Goal: Task Accomplishment & Management: Use online tool/utility

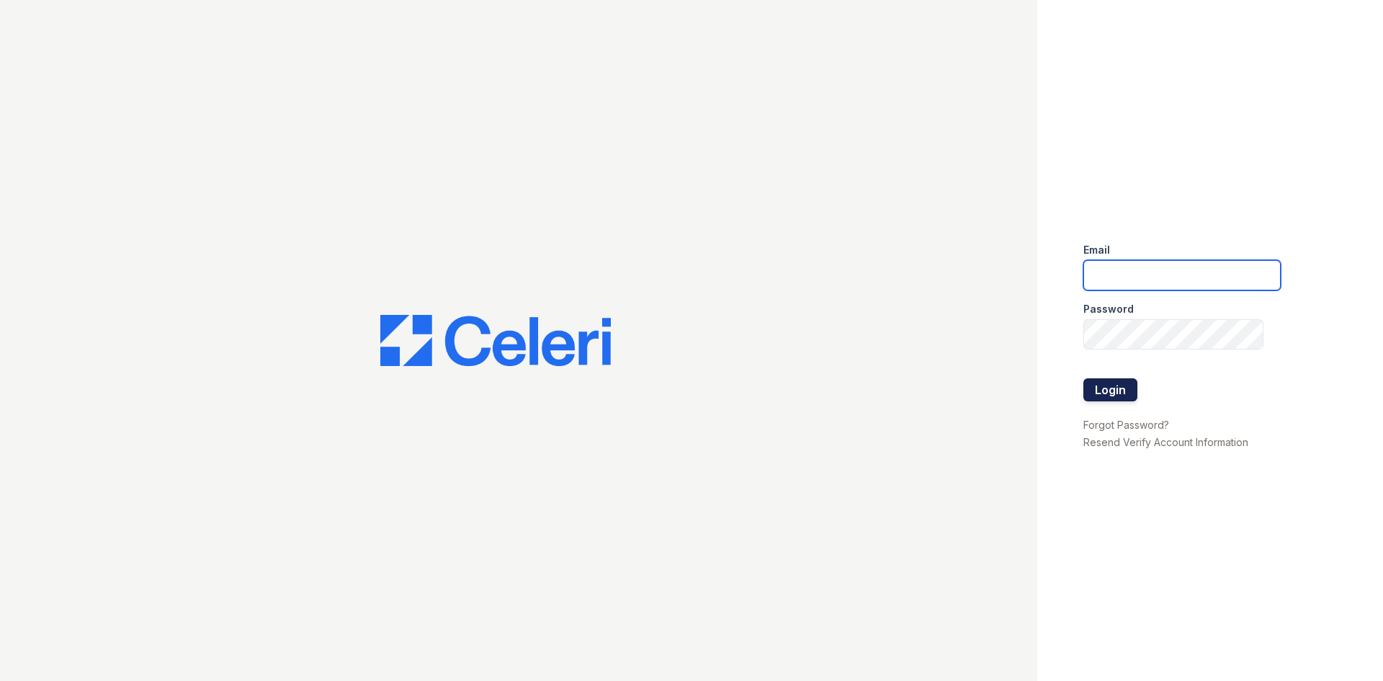
type input "[EMAIL_ADDRESS][DOMAIN_NAME]"
click at [1102, 391] on button "Login" at bounding box center [1111, 389] width 54 height 23
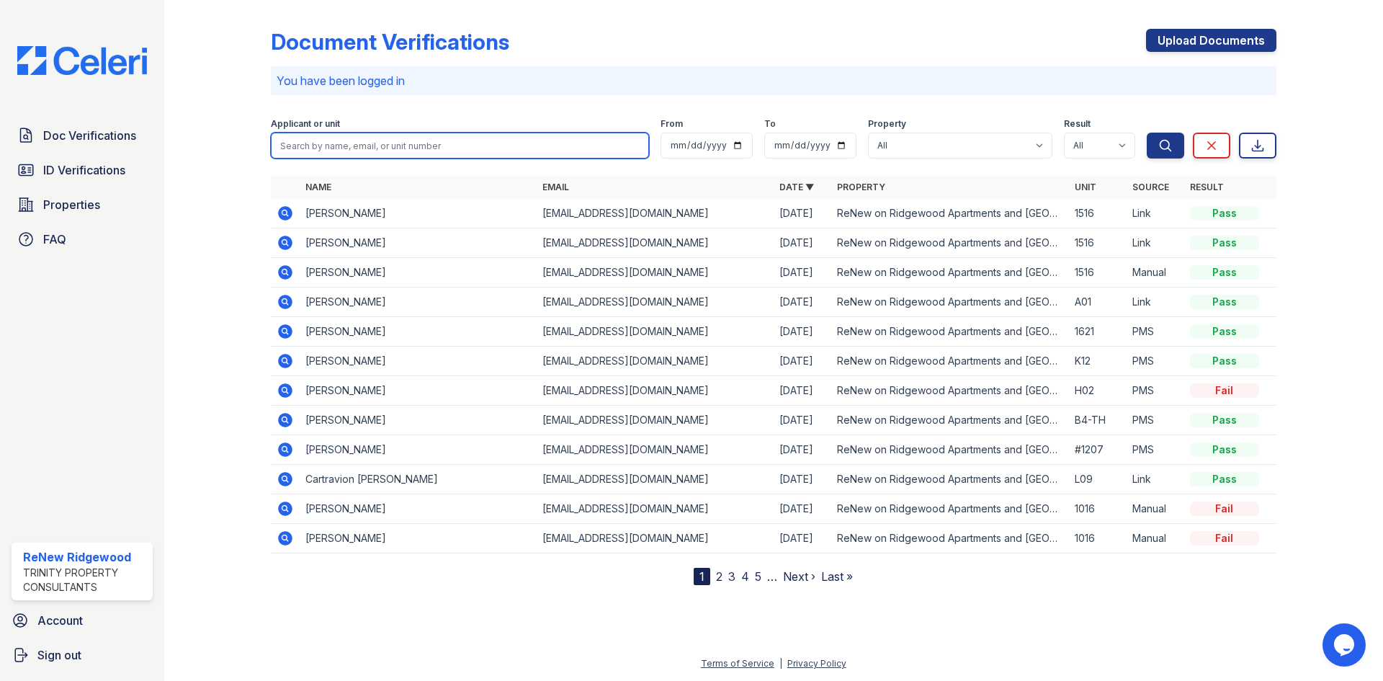
click at [538, 143] on input "search" at bounding box center [460, 146] width 378 height 26
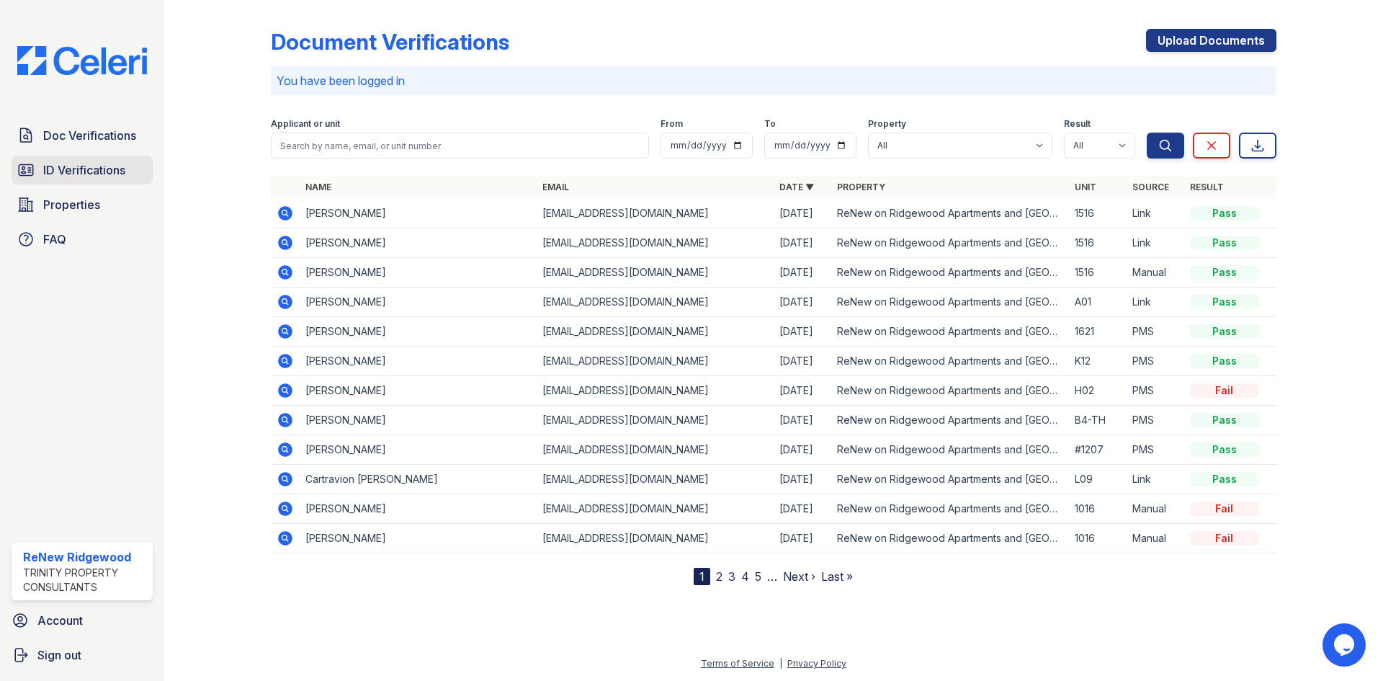
click at [81, 177] on span "ID Verifications" at bounding box center [84, 169] width 82 height 17
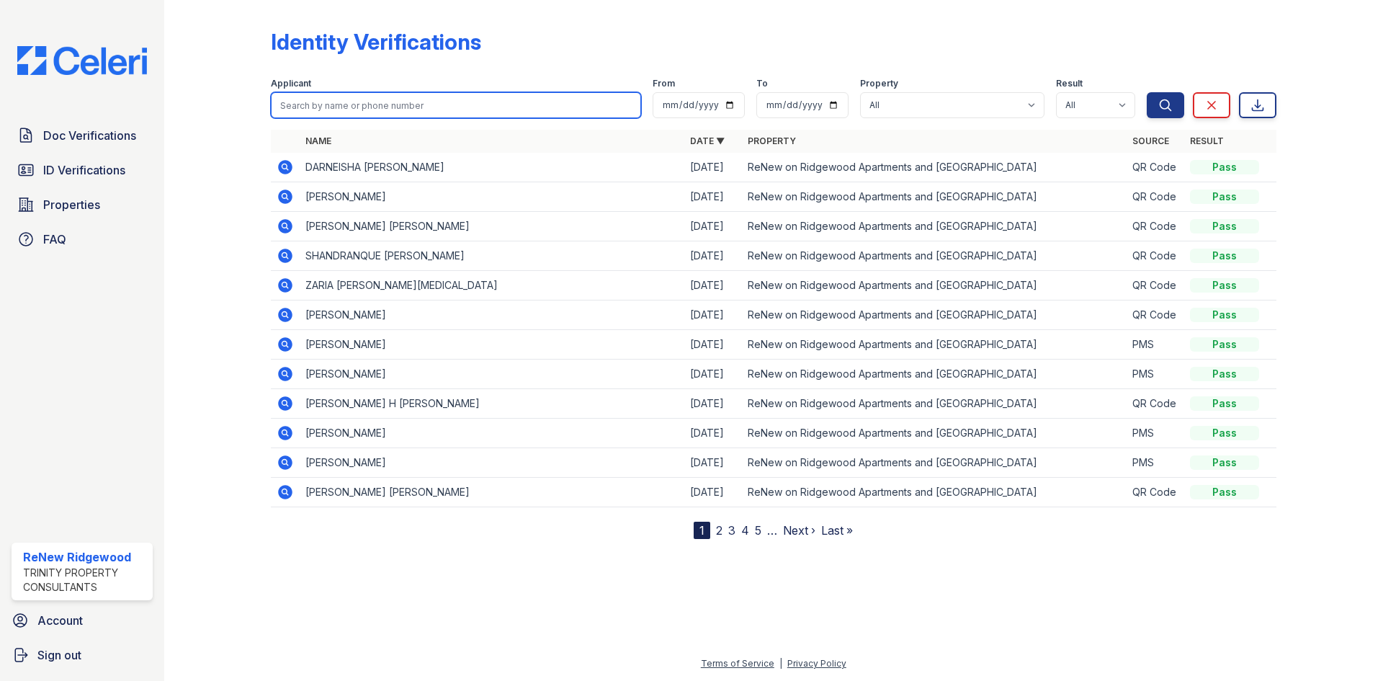
click at [344, 106] on input "search" at bounding box center [456, 105] width 370 height 26
type input "[PERSON_NAME]"
click at [1147, 92] on button "Search" at bounding box center [1165, 105] width 37 height 26
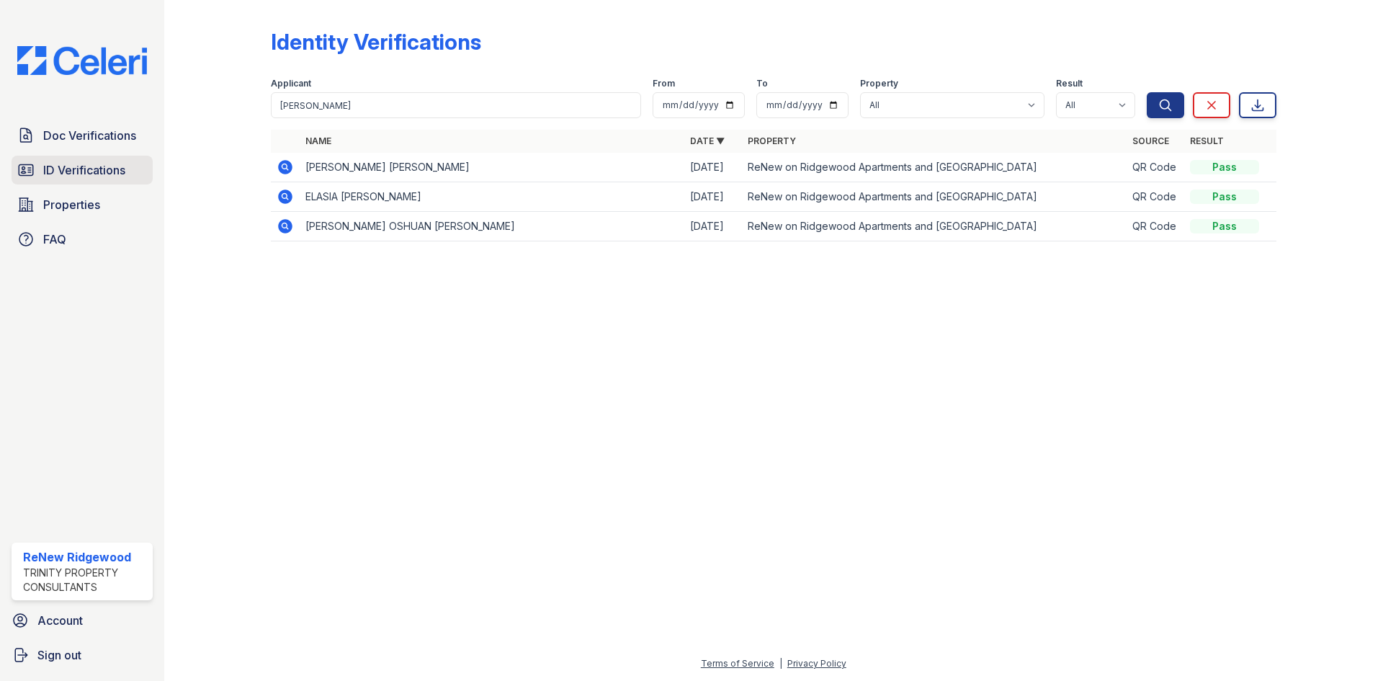
click at [87, 171] on span "ID Verifications" at bounding box center [84, 169] width 82 height 17
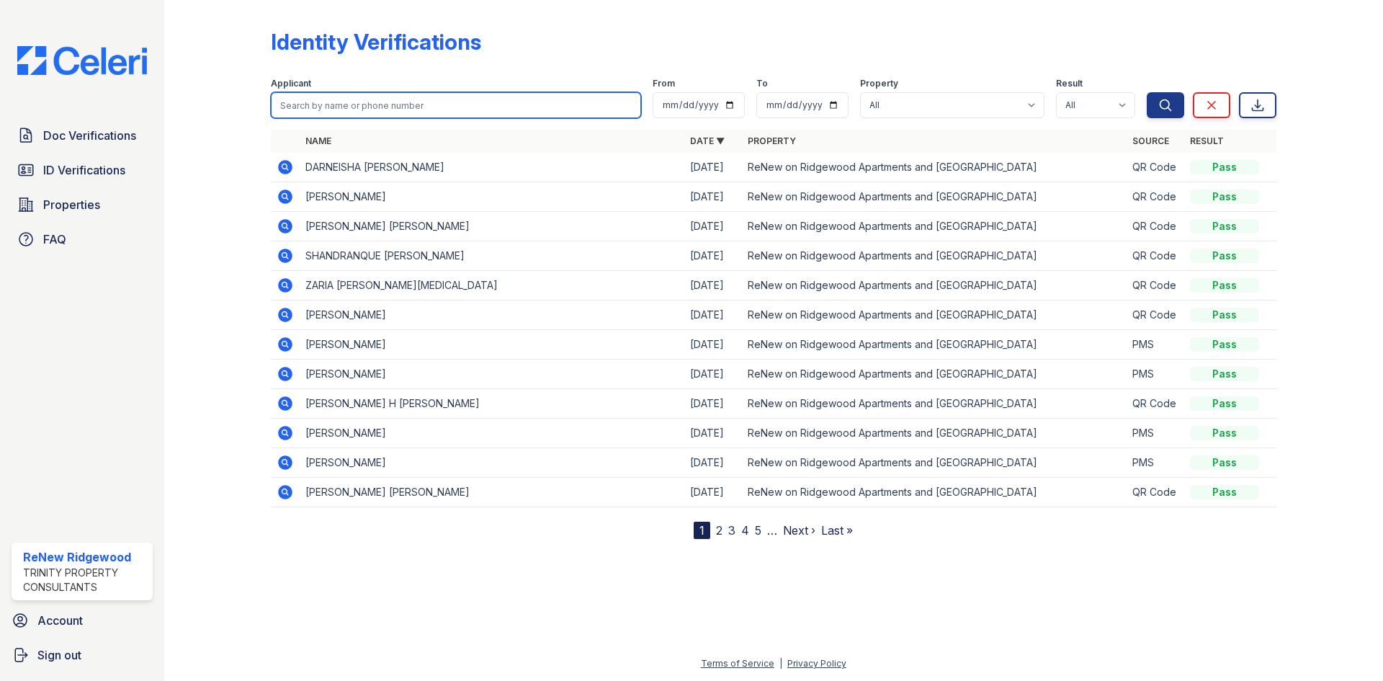
drag, startPoint x: 307, startPoint y: 109, endPoint x: 280, endPoint y: 64, distance: 52.0
click at [307, 109] on input "search" at bounding box center [456, 105] width 370 height 26
type input "[PERSON_NAME]"
click at [1147, 92] on button "Search" at bounding box center [1165, 105] width 37 height 26
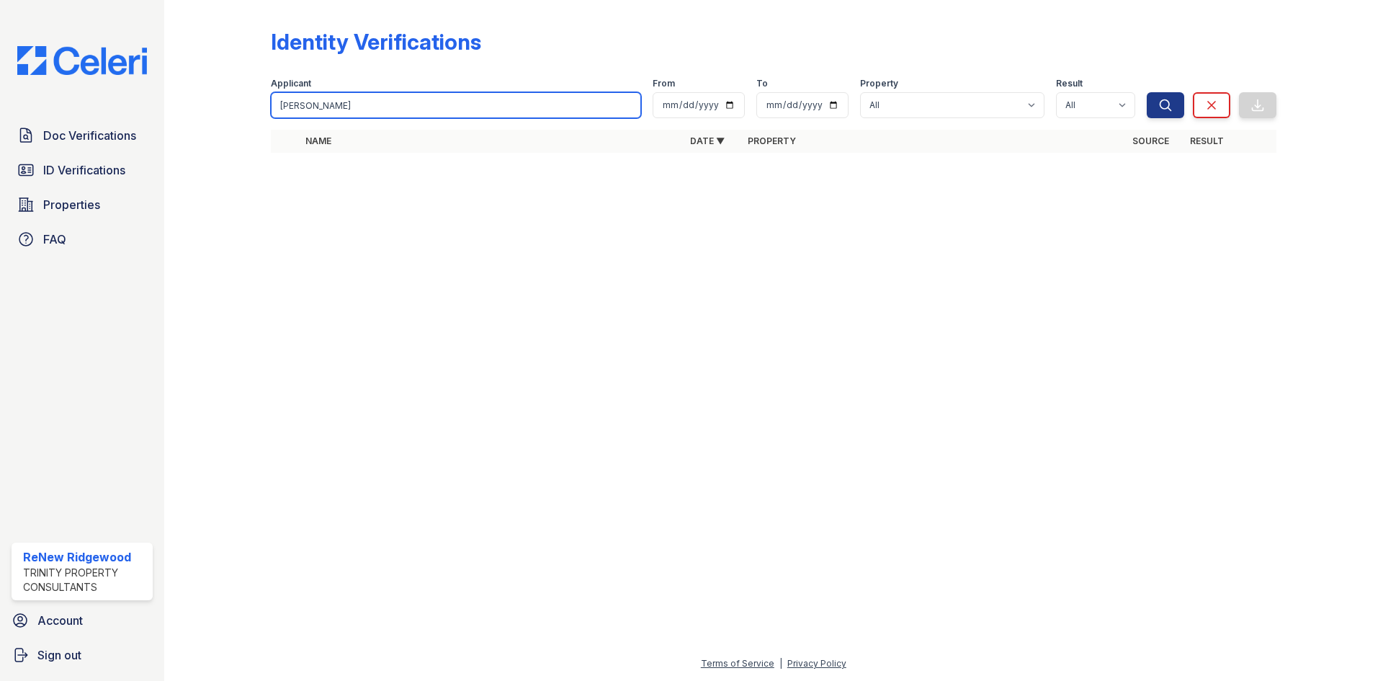
click at [323, 99] on input "spiers" at bounding box center [456, 105] width 370 height 26
